Goal: Transaction & Acquisition: Book appointment/travel/reservation

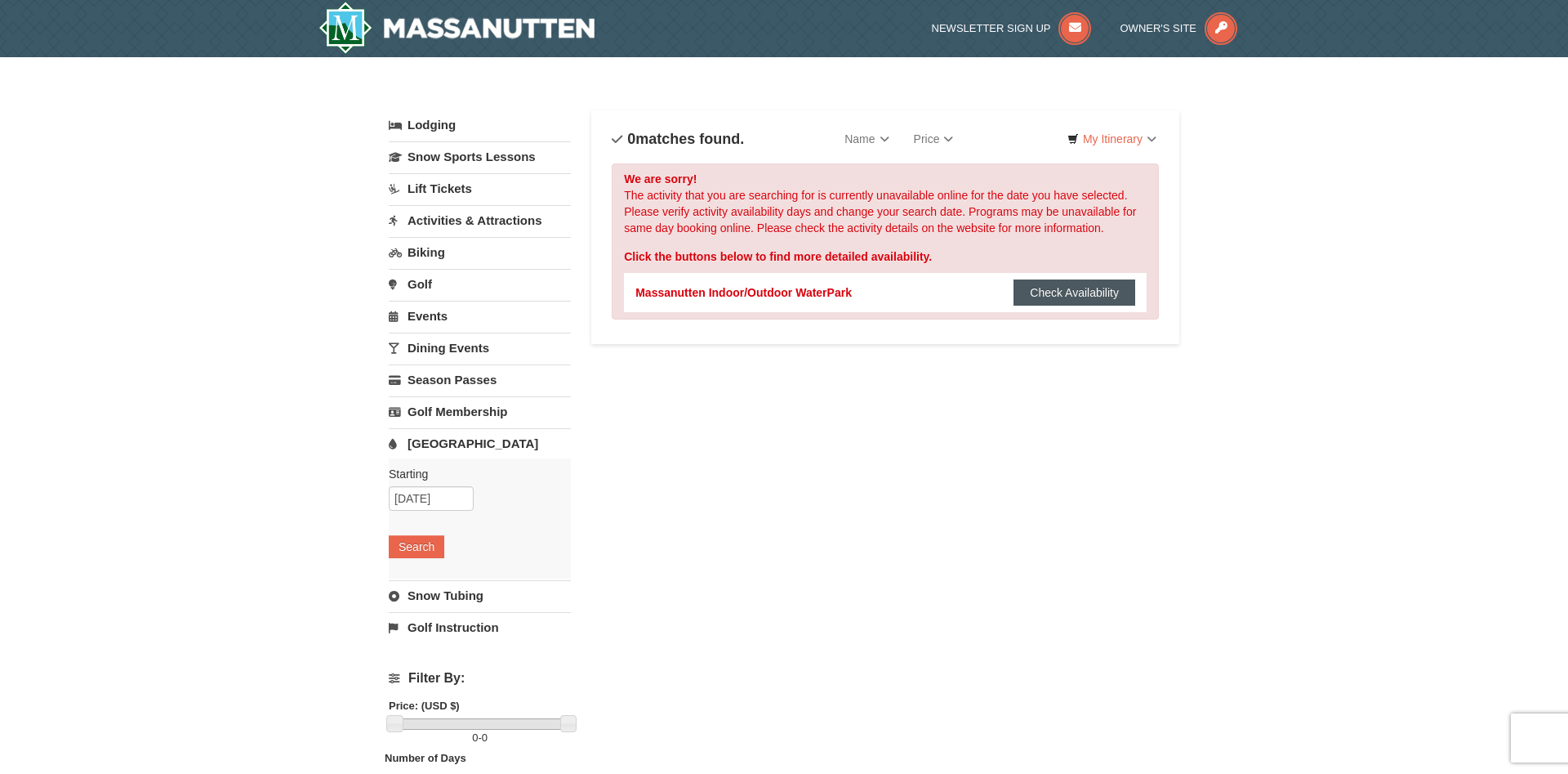
click at [1054, 297] on button "Check Availability" at bounding box center [1074, 293] width 121 height 26
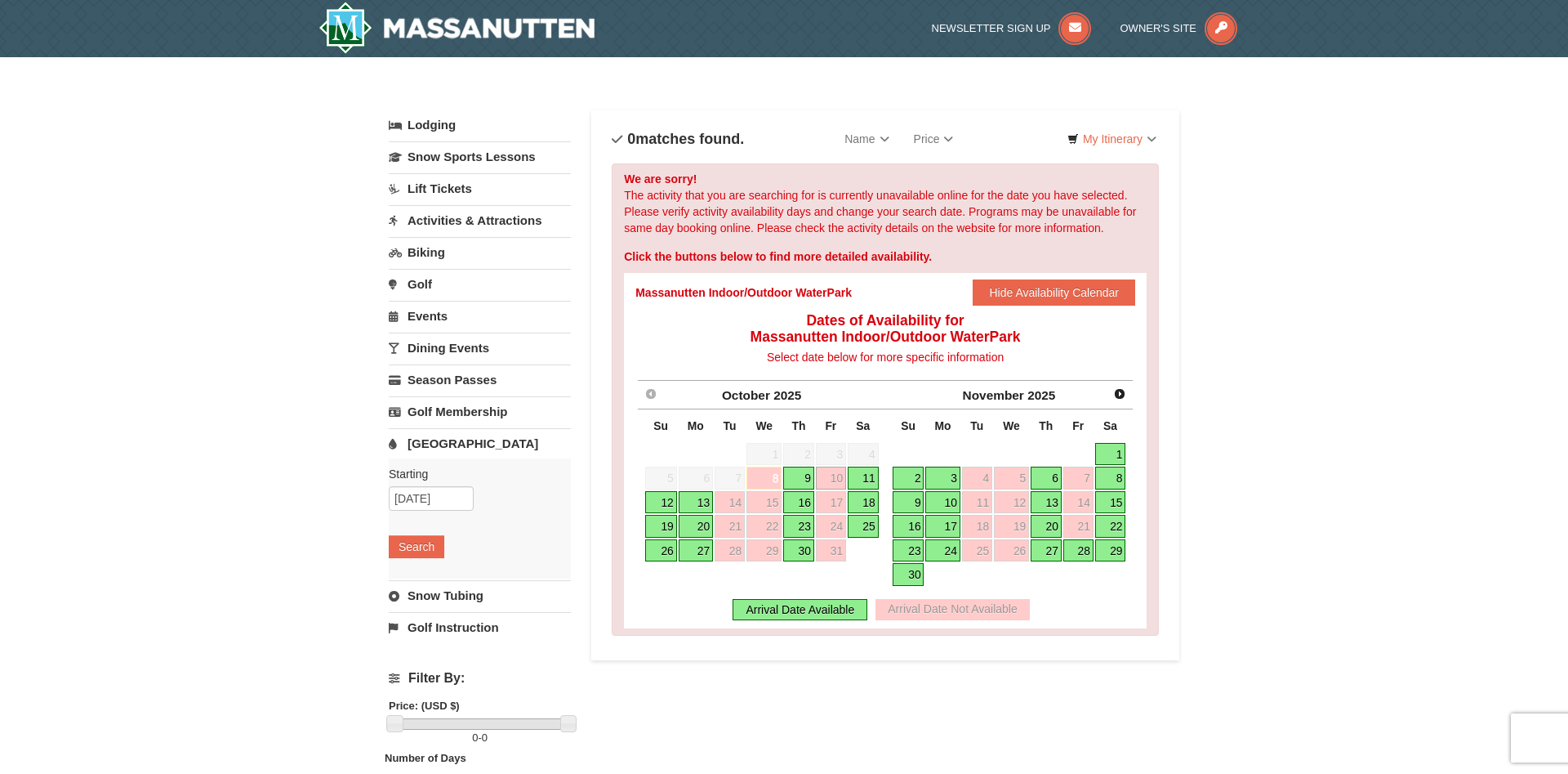
click at [803, 476] on link "9" at bounding box center [799, 478] width 31 height 23
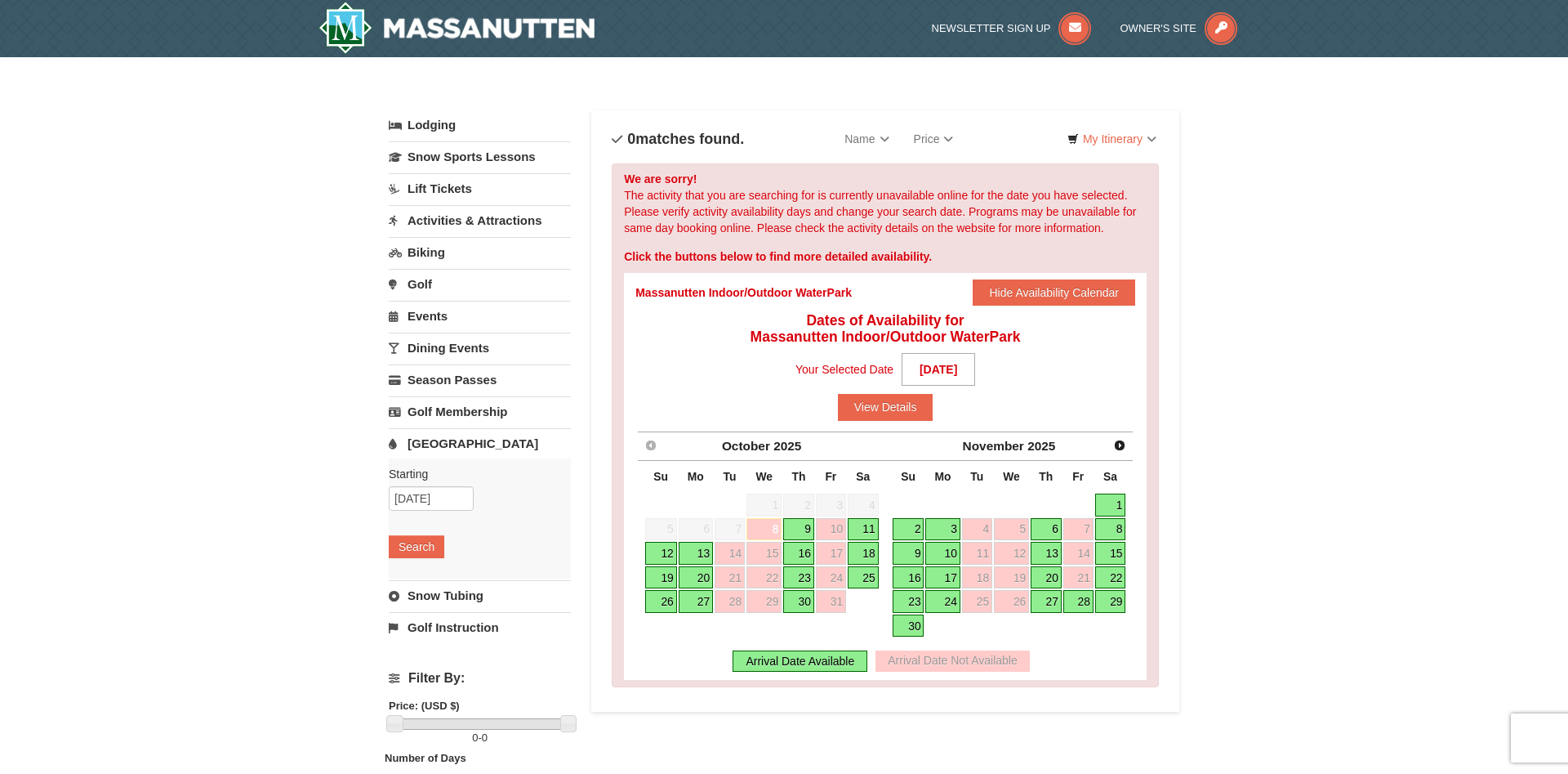
click at [800, 524] on link "9" at bounding box center [799, 528] width 31 height 23
click at [894, 415] on button "View Details" at bounding box center [886, 407] width 96 height 26
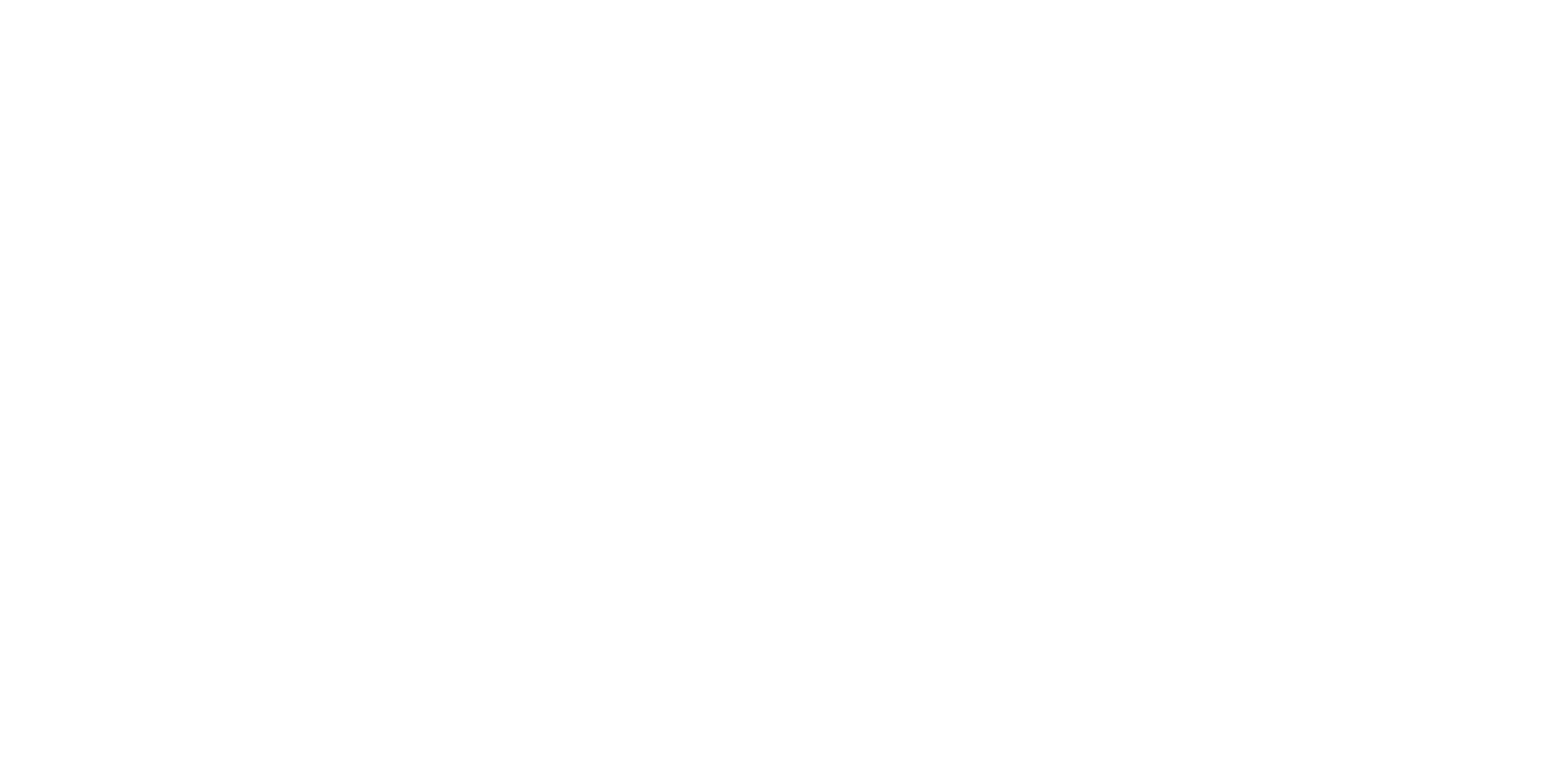
select select "10"
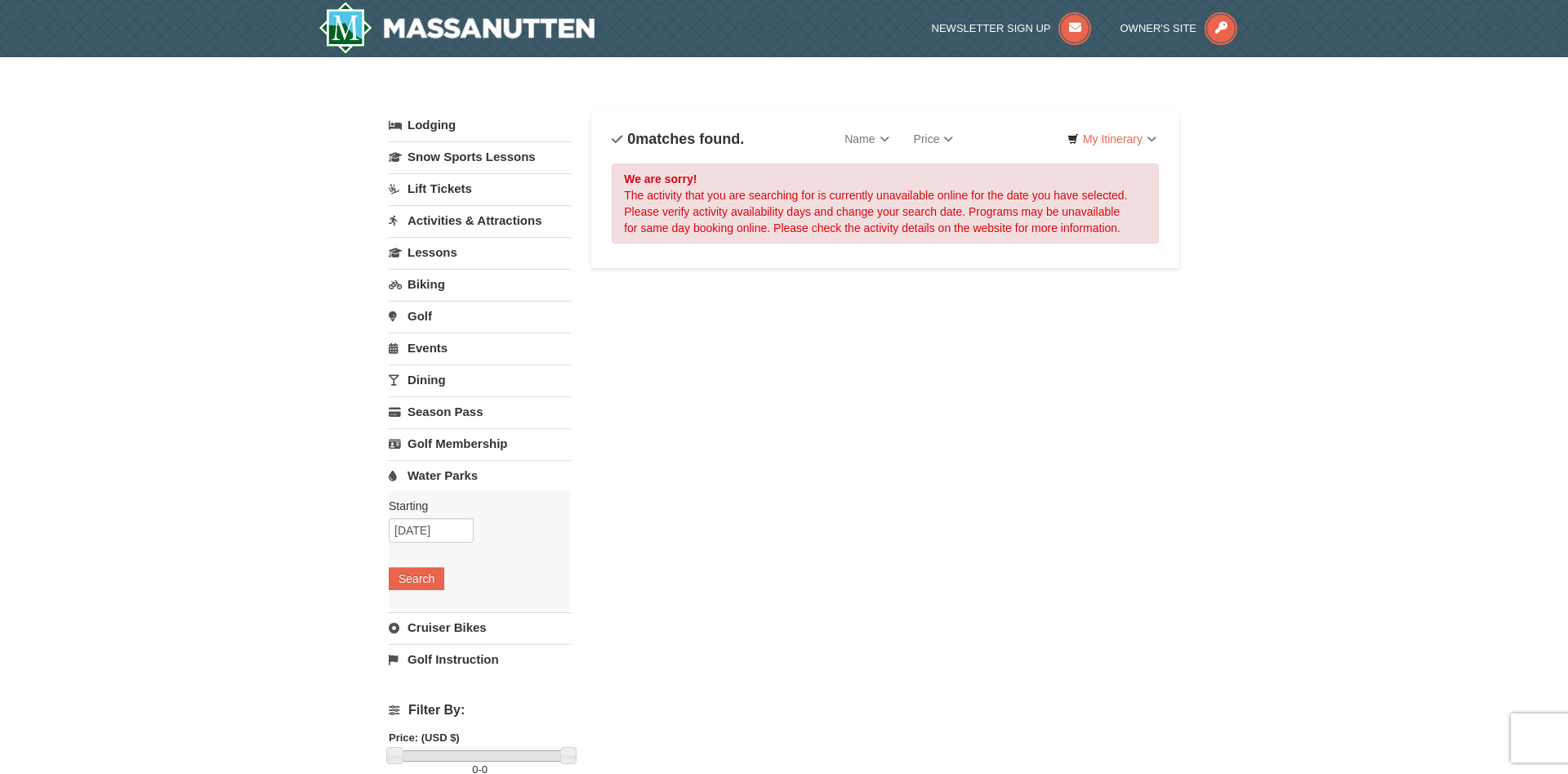
select select "10"
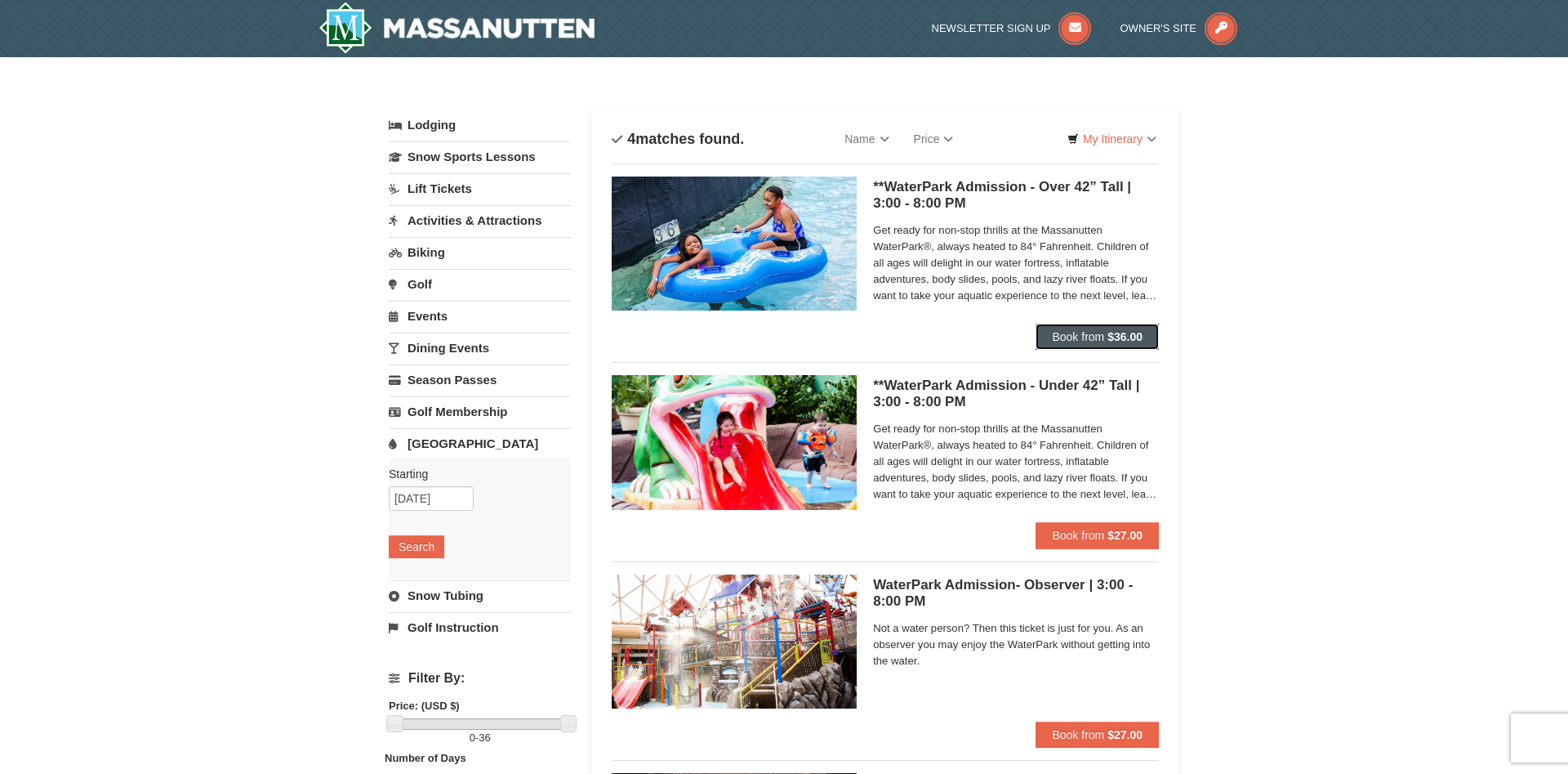
click at [1069, 340] on span "Book from" at bounding box center [1078, 336] width 52 height 13
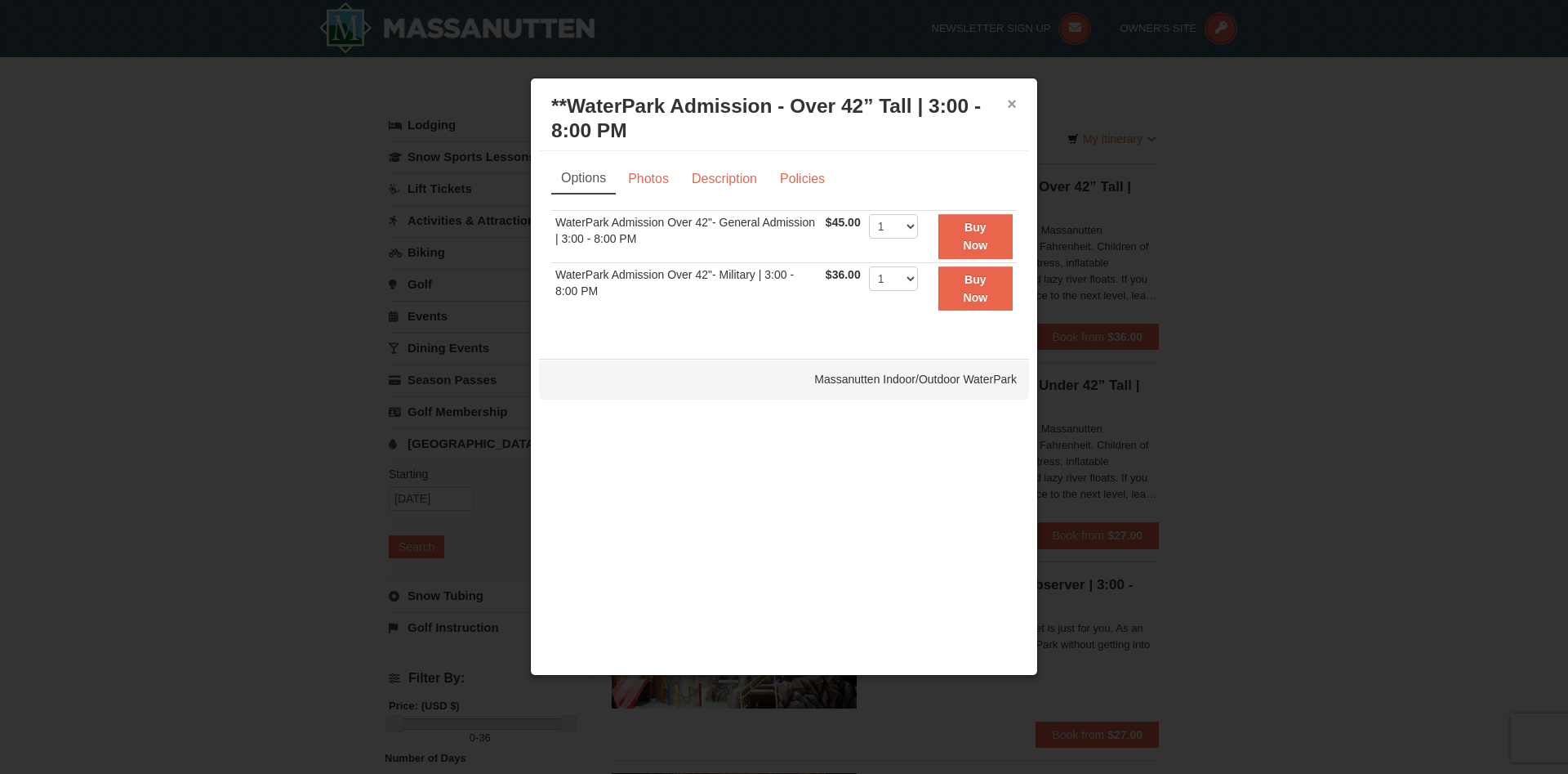
click at [1010, 105] on button "×" at bounding box center [1012, 104] width 10 height 17
